Goal: Find specific page/section: Find specific page/section

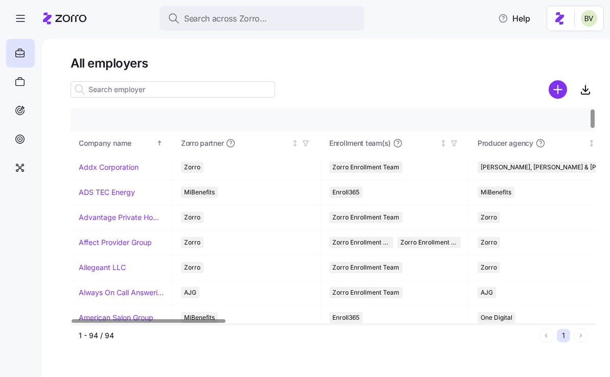
click at [142, 89] on input at bounding box center [173, 89] width 205 height 16
click at [454, 143] on icon "button" at bounding box center [454, 143] width 7 height 7
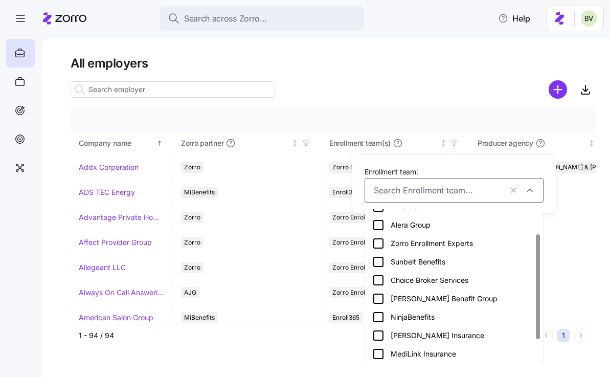
scroll to position [68, 0]
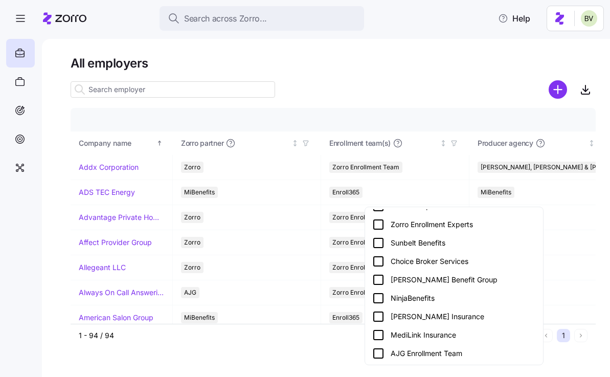
click at [382, 282] on icon at bounding box center [378, 280] width 12 height 12
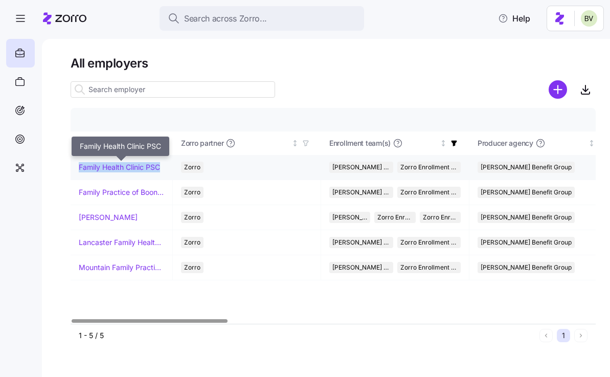
drag, startPoint x: 163, startPoint y: 169, endPoint x: 78, endPoint y: 170, distance: 84.9
click at [78, 170] on td "Family Health Clinic PSC" at bounding box center [122, 167] width 102 height 25
copy link "Family Health Clinic PSC"
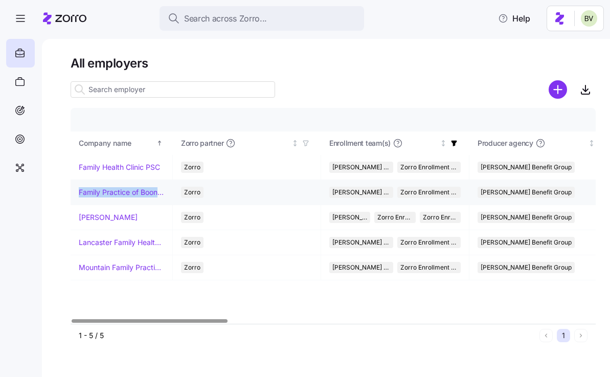
drag, startPoint x: 78, startPoint y: 192, endPoint x: 160, endPoint y: 191, distance: 82.3
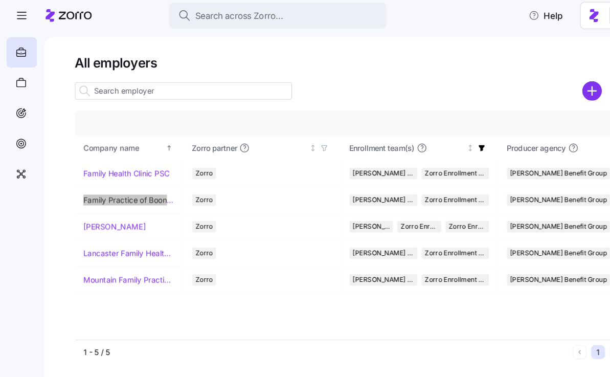
scroll to position [0, 0]
